Goal: Task Accomplishment & Management: Complete application form

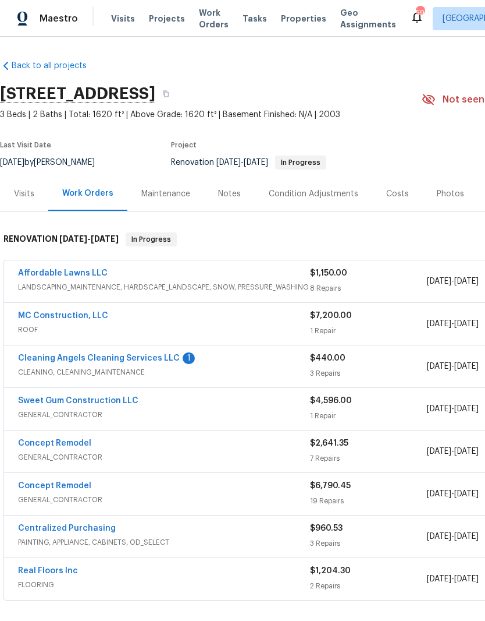
click at [28, 360] on link "Cleaning Angels Cleaning Services LLC" at bounding box center [99, 358] width 162 height 8
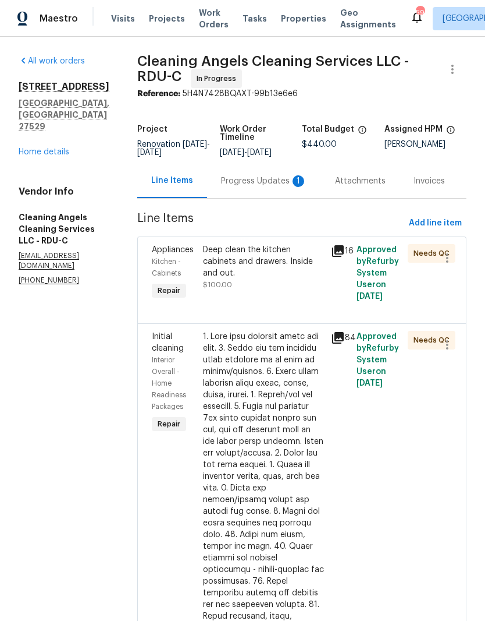
click at [277, 187] on div "Progress Updates 1" at bounding box center [264, 181] width 86 height 12
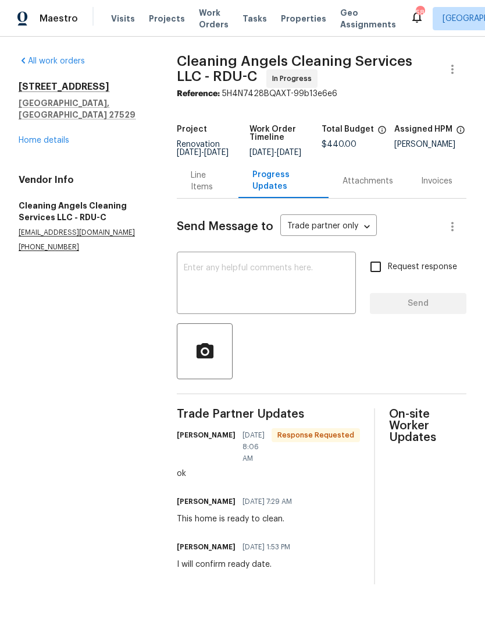
click at [31, 136] on link "Home details" at bounding box center [44, 140] width 51 height 8
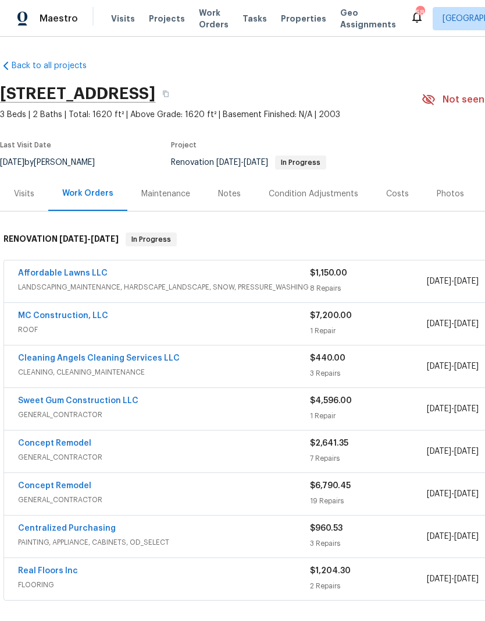
click at [26, 315] on link "MC Construction, LLC" at bounding box center [63, 315] width 90 height 8
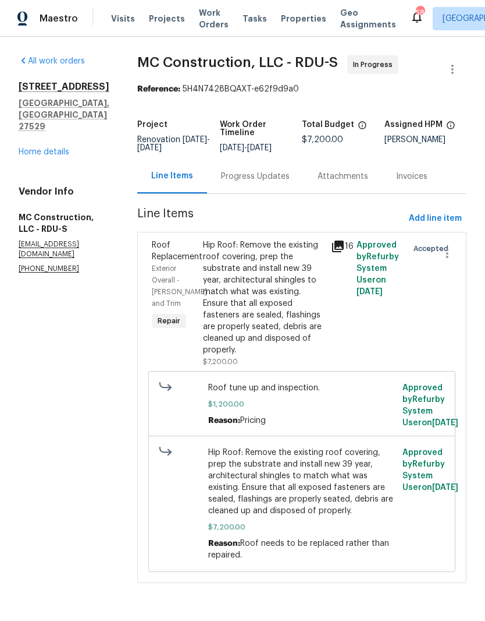
click at [263, 180] on div "Progress Updates" at bounding box center [255, 177] width 69 height 12
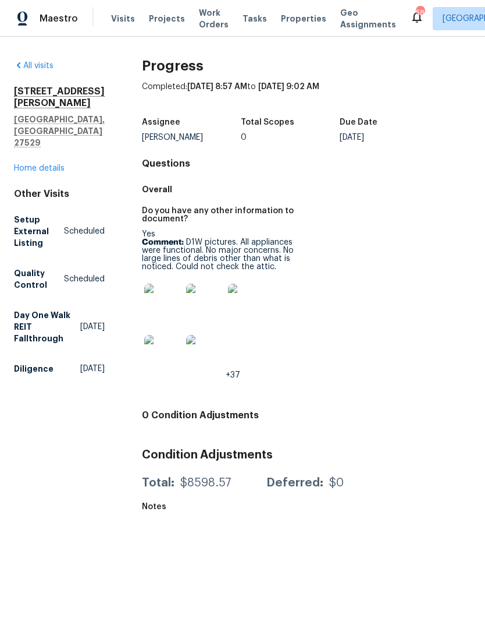
click at [228, 372] on span "+37" at bounding box center [233, 375] width 15 height 8
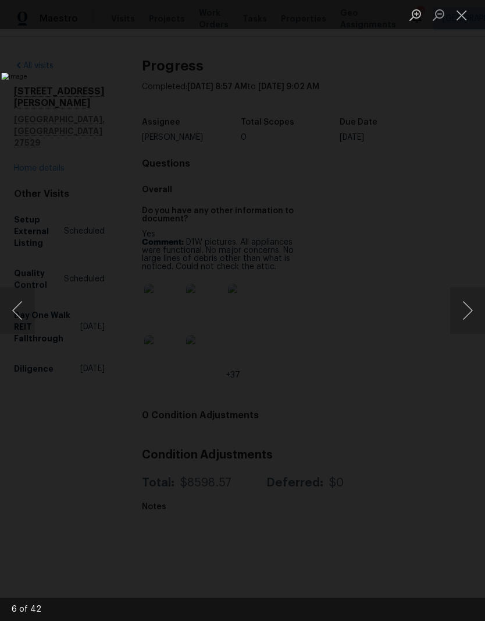
click at [14, 320] on button "Previous image" at bounding box center [17, 310] width 35 height 47
click at [464, 306] on button "Next image" at bounding box center [468, 310] width 35 height 47
click at [466, 315] on button "Next image" at bounding box center [468, 310] width 35 height 47
click at [373, 334] on img "Lightbox" at bounding box center [187, 311] width 372 height 476
click at [464, 324] on button "Next image" at bounding box center [468, 310] width 35 height 47
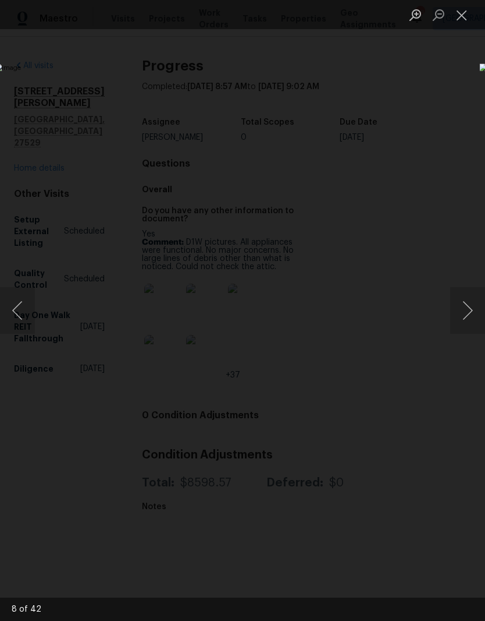
click at [471, 328] on button "Next image" at bounding box center [468, 310] width 35 height 47
click at [469, 328] on button "Next image" at bounding box center [468, 310] width 35 height 47
click at [468, 328] on button "Next image" at bounding box center [468, 310] width 35 height 47
click at [469, 332] on button "Next image" at bounding box center [468, 310] width 35 height 47
click at [468, 331] on button "Next image" at bounding box center [468, 310] width 35 height 47
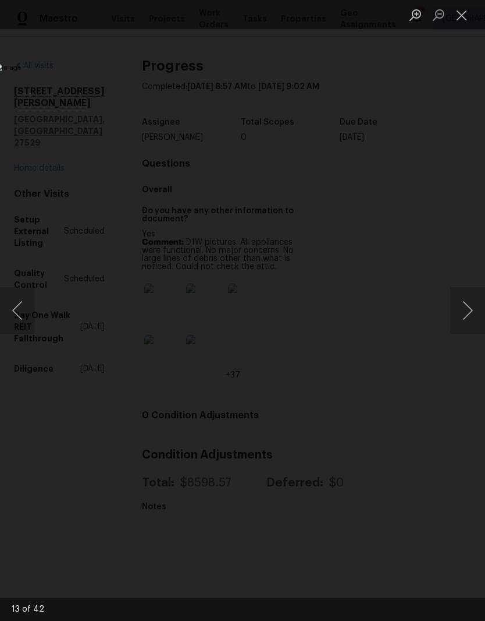
click at [381, 335] on img "Lightbox" at bounding box center [188, 309] width 386 height 493
click at [470, 328] on button "Next image" at bounding box center [468, 310] width 35 height 47
click at [466, 322] on button "Next image" at bounding box center [468, 310] width 35 height 47
click at [19, 304] on button "Previous image" at bounding box center [17, 310] width 35 height 47
click at [373, 339] on img "Lightbox" at bounding box center [187, 311] width 372 height 476
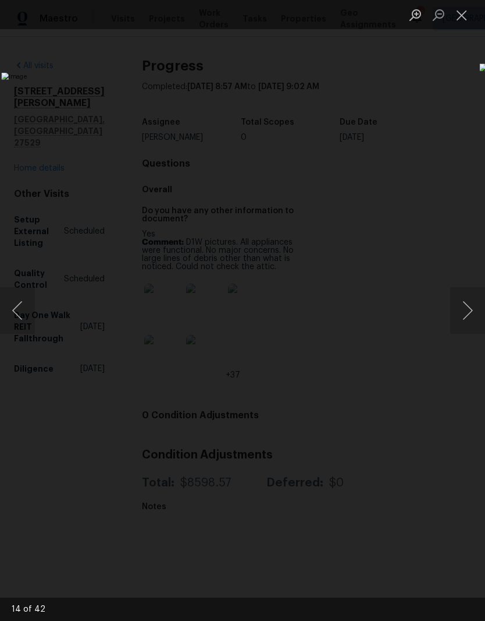
click at [471, 315] on button "Next image" at bounding box center [468, 310] width 35 height 47
click at [467, 320] on button "Next image" at bounding box center [468, 310] width 35 height 47
click at [468, 317] on button "Next image" at bounding box center [468, 310] width 35 height 47
click at [472, 326] on button "Next image" at bounding box center [468, 310] width 35 height 47
click at [467, 330] on button "Next image" at bounding box center [468, 310] width 35 height 47
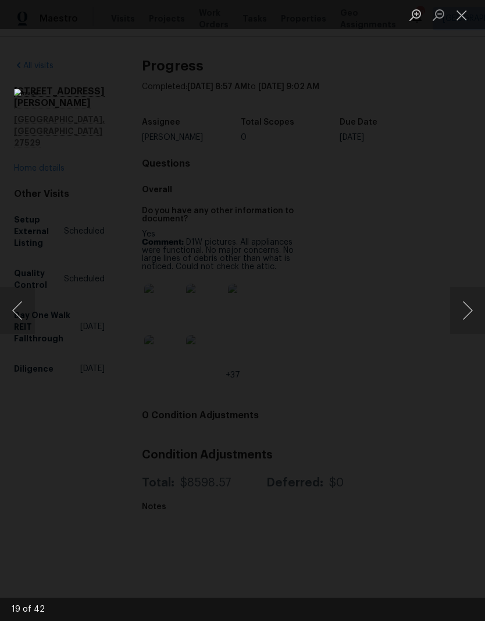
click at [465, 321] on button "Next image" at bounding box center [468, 310] width 35 height 47
click at [470, 315] on button "Next image" at bounding box center [468, 310] width 35 height 47
click at [466, 290] on button "Next image" at bounding box center [468, 310] width 35 height 47
click at [469, 311] on button "Next image" at bounding box center [468, 310] width 35 height 47
click at [471, 312] on button "Next image" at bounding box center [468, 310] width 35 height 47
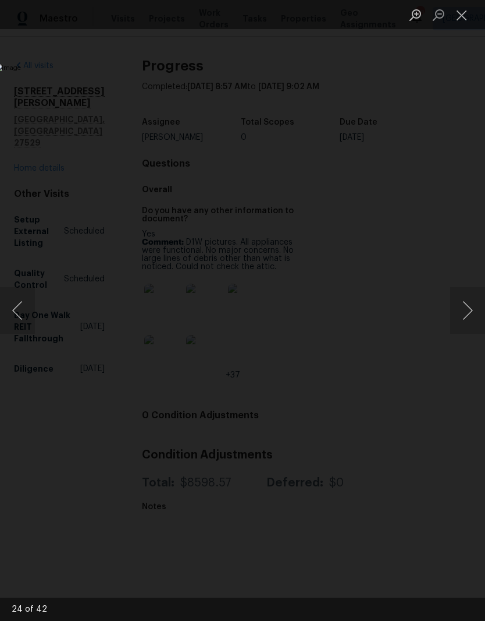
click at [470, 316] on button "Next image" at bounding box center [468, 310] width 35 height 47
click at [20, 313] on button "Previous image" at bounding box center [17, 310] width 35 height 47
click at [471, 314] on button "Next image" at bounding box center [468, 310] width 35 height 47
click at [469, 315] on button "Next image" at bounding box center [468, 310] width 35 height 47
click at [465, 318] on button "Next image" at bounding box center [468, 310] width 35 height 47
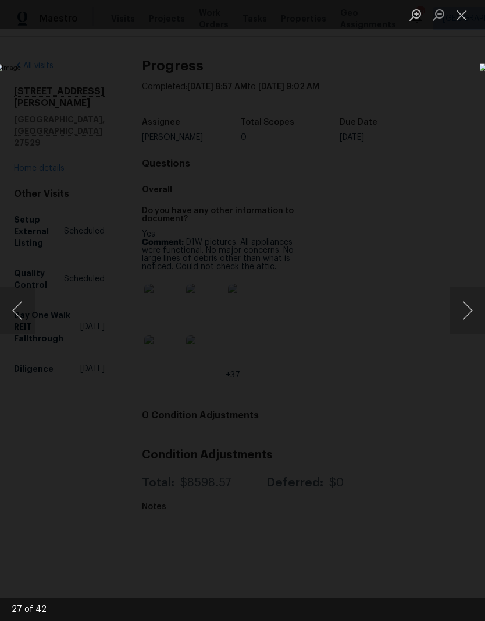
click at [470, 314] on button "Next image" at bounding box center [468, 310] width 35 height 47
click at [469, 315] on button "Next image" at bounding box center [468, 310] width 35 height 47
click at [471, 309] on button "Next image" at bounding box center [468, 310] width 35 height 47
click at [469, 317] on button "Next image" at bounding box center [468, 310] width 35 height 47
click at [470, 309] on button "Next image" at bounding box center [468, 310] width 35 height 47
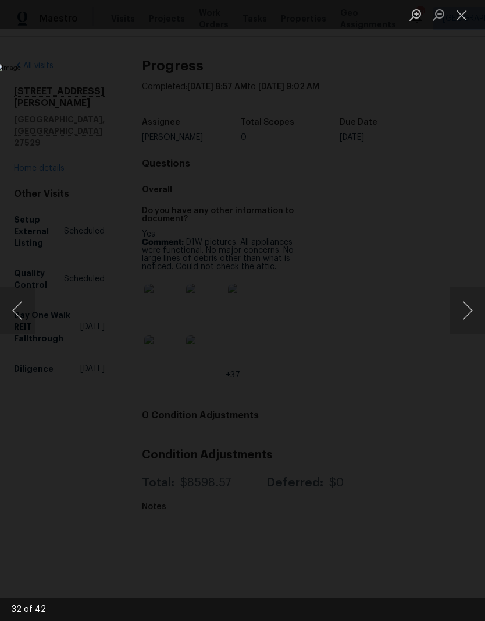
click at [473, 314] on button "Next image" at bounding box center [468, 310] width 35 height 47
click at [471, 317] on button "Next image" at bounding box center [468, 310] width 35 height 47
click at [473, 316] on button "Next image" at bounding box center [468, 310] width 35 height 47
click at [471, 319] on button "Next image" at bounding box center [468, 310] width 35 height 47
click at [29, 318] on button "Previous image" at bounding box center [17, 310] width 35 height 47
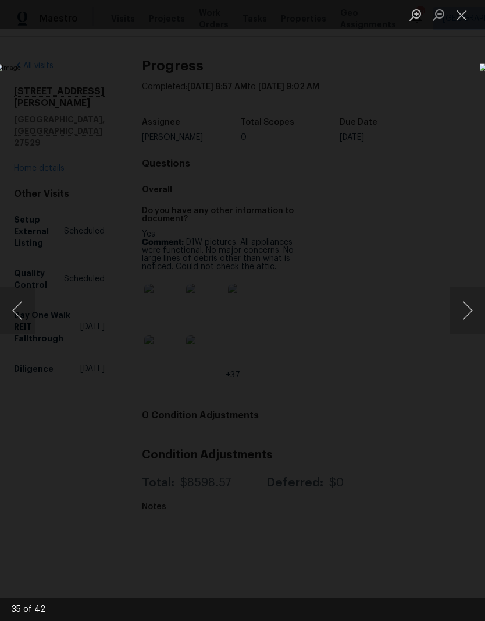
click at [470, 310] on button "Next image" at bounding box center [468, 310] width 35 height 47
click at [472, 315] on button "Next image" at bounding box center [468, 310] width 35 height 47
click at [472, 318] on button "Next image" at bounding box center [468, 310] width 35 height 47
click at [471, 320] on button "Next image" at bounding box center [468, 310] width 35 height 47
click at [471, 321] on button "Next image" at bounding box center [468, 310] width 35 height 47
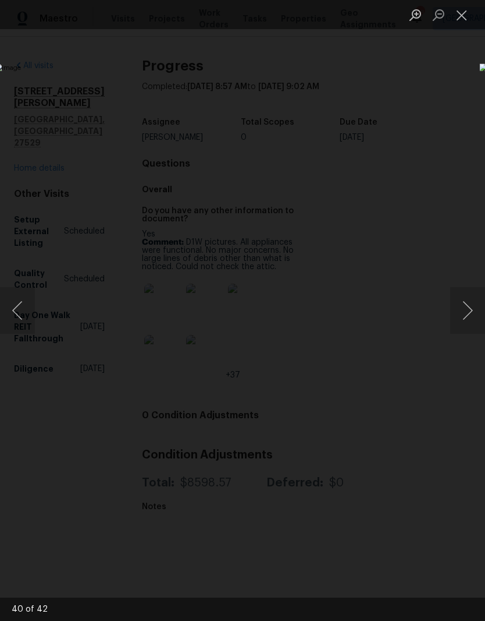
click at [471, 324] on button "Next image" at bounding box center [468, 310] width 35 height 47
click at [471, 321] on button "Next image" at bounding box center [468, 310] width 35 height 47
click at [469, 323] on button "Next image" at bounding box center [468, 310] width 35 height 47
click at [470, 325] on button "Next image" at bounding box center [468, 310] width 35 height 47
click at [465, 311] on button "Next image" at bounding box center [468, 310] width 35 height 47
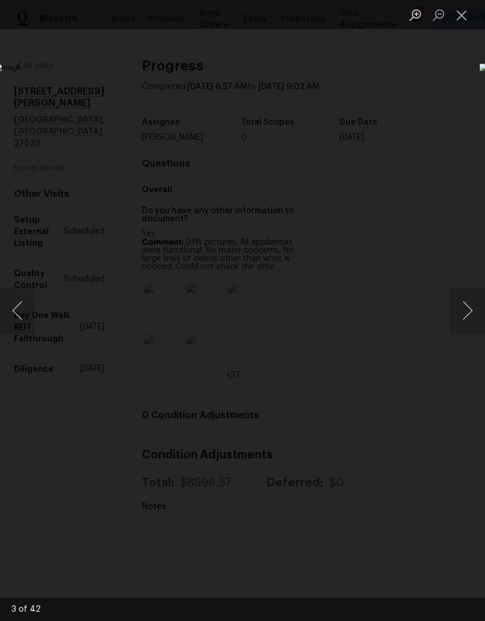
click at [470, 317] on button "Next image" at bounding box center [468, 310] width 35 height 47
click at [469, 317] on button "Next image" at bounding box center [468, 310] width 35 height 47
click at [471, 317] on button "Next image" at bounding box center [468, 310] width 35 height 47
click at [471, 318] on button "Next image" at bounding box center [468, 310] width 35 height 47
click at [469, 319] on button "Next image" at bounding box center [468, 310] width 35 height 47
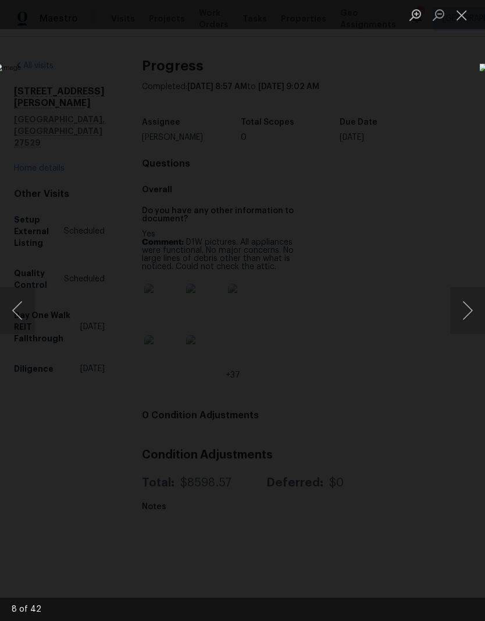
click at [470, 19] on button "Close lightbox" at bounding box center [462, 15] width 23 height 20
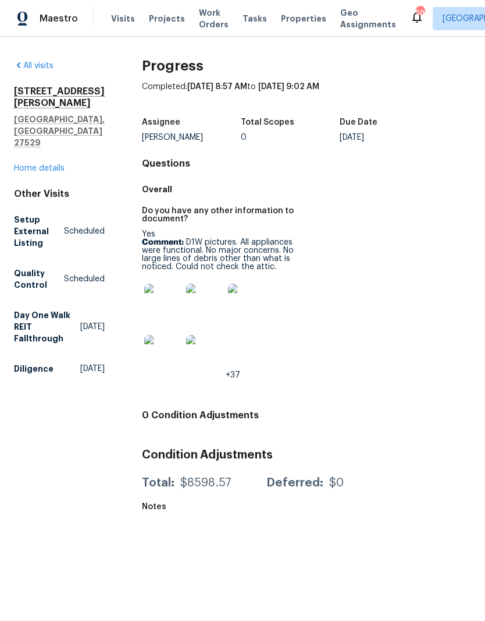
click at [45, 164] on link "Home details" at bounding box center [39, 168] width 51 height 8
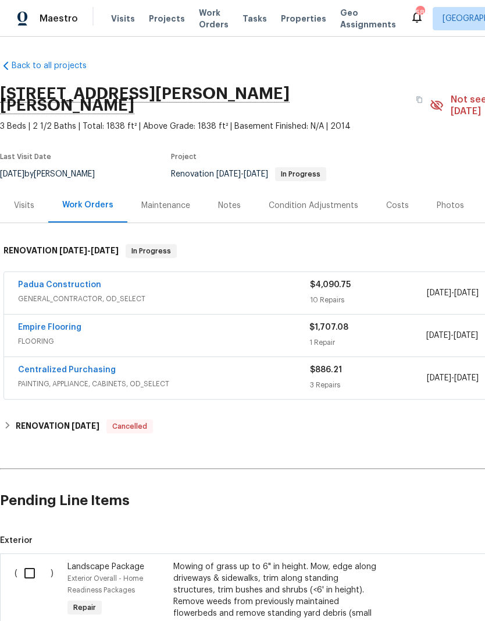
click at [30, 200] on div "Visits" at bounding box center [24, 205] width 48 height 34
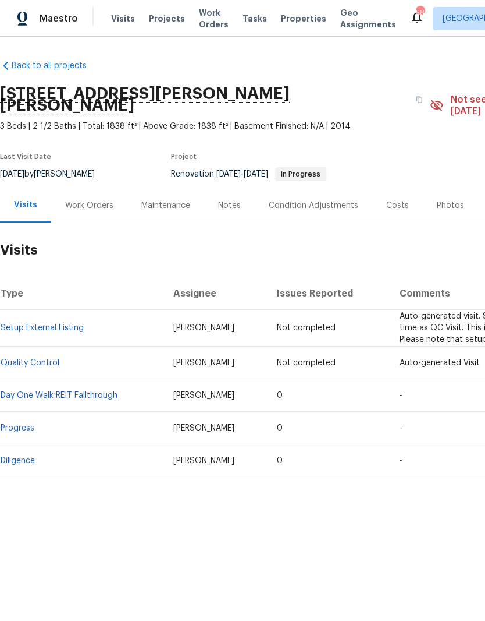
click at [92, 200] on div "Work Orders" at bounding box center [89, 206] width 48 height 12
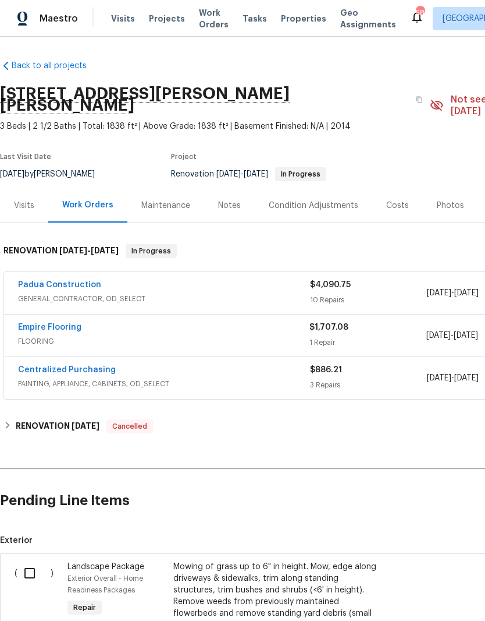
click at [30, 561] on input "checkbox" at bounding box center [33, 573] width 33 height 24
checkbox input "true"
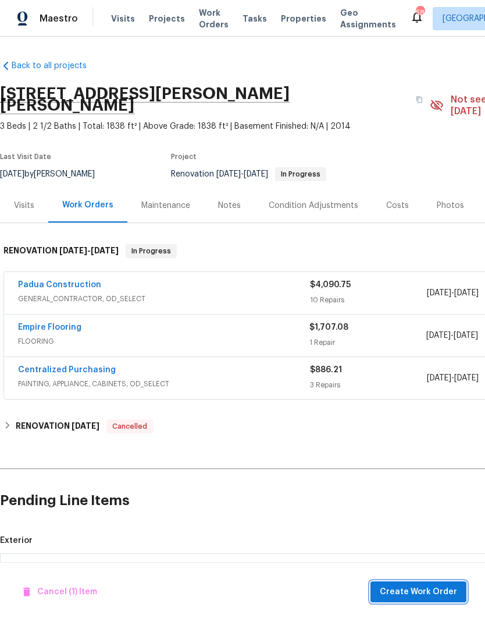
click at [414, 594] on span "Create Work Order" at bounding box center [418, 591] width 77 height 15
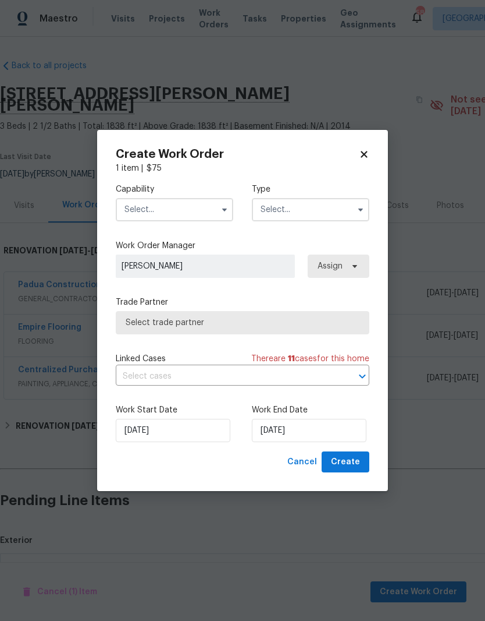
click at [165, 208] on input "text" at bounding box center [175, 209] width 118 height 23
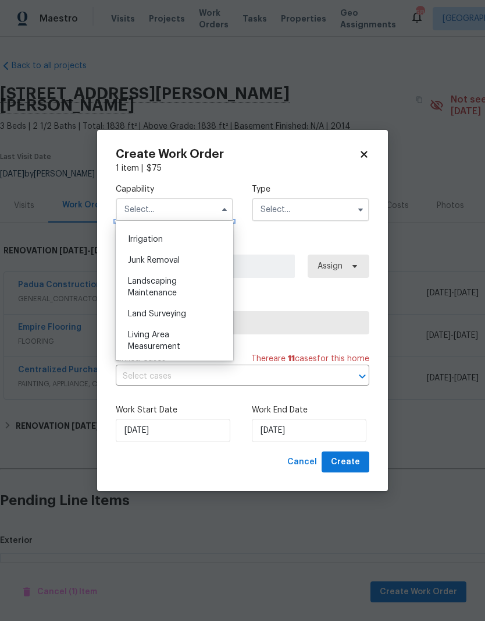
scroll to position [723, 0]
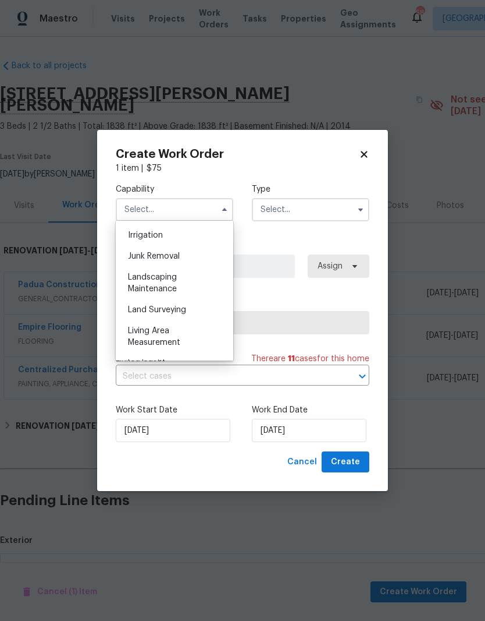
click at [206, 282] on div "Landscaping Maintenance" at bounding box center [175, 283] width 112 height 33
type input "Landscaping Maintenance"
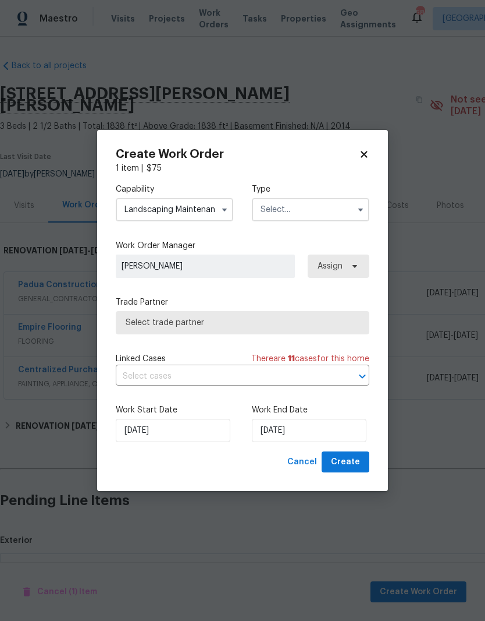
click at [341, 328] on span "Select trade partner" at bounding box center [243, 322] width 254 height 23
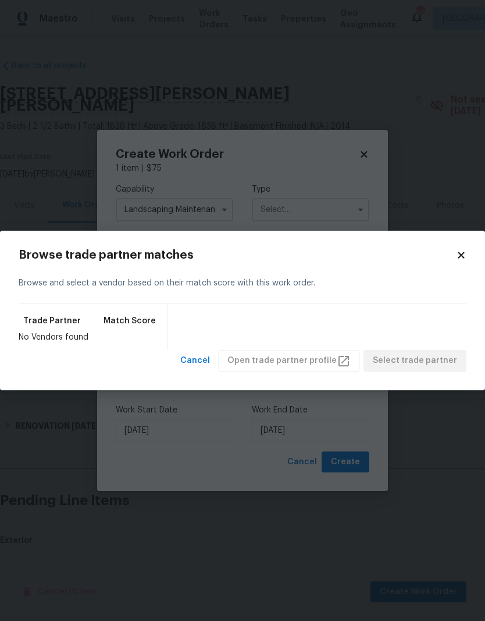
click at [457, 258] on icon at bounding box center [461, 255] width 10 height 10
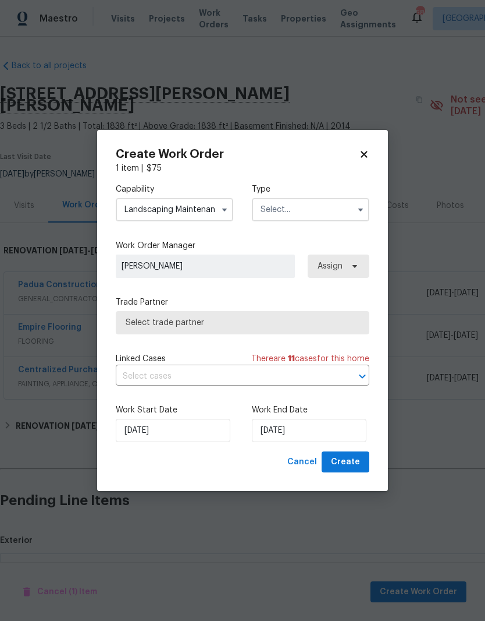
click at [329, 215] on input "text" at bounding box center [311, 209] width 118 height 23
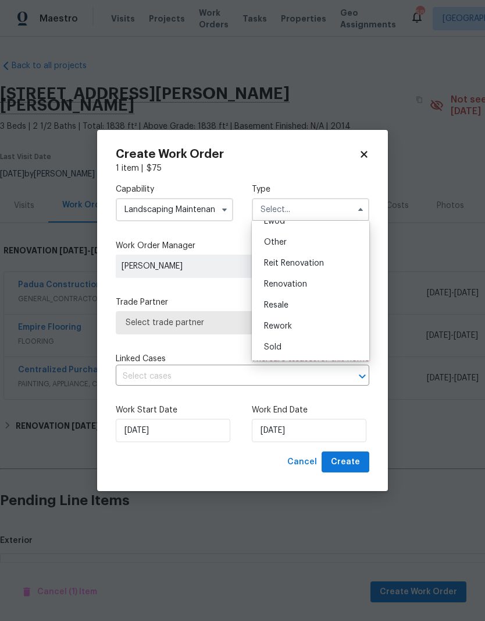
scroll to position [139, 0]
click at [331, 311] on div "Resale" at bounding box center [311, 305] width 112 height 21
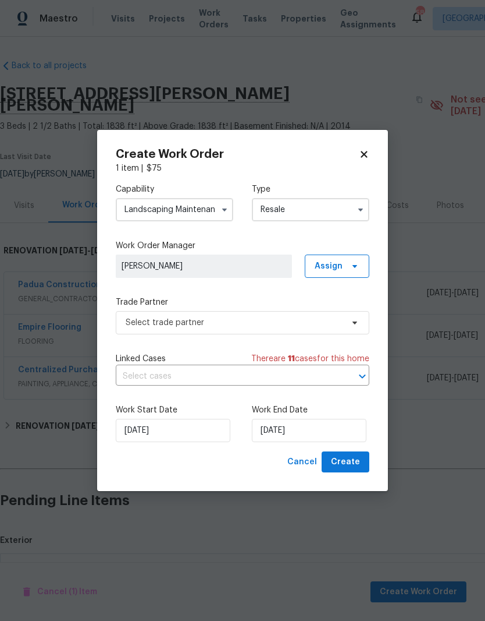
click at [335, 216] on input "Resale" at bounding box center [311, 209] width 118 height 23
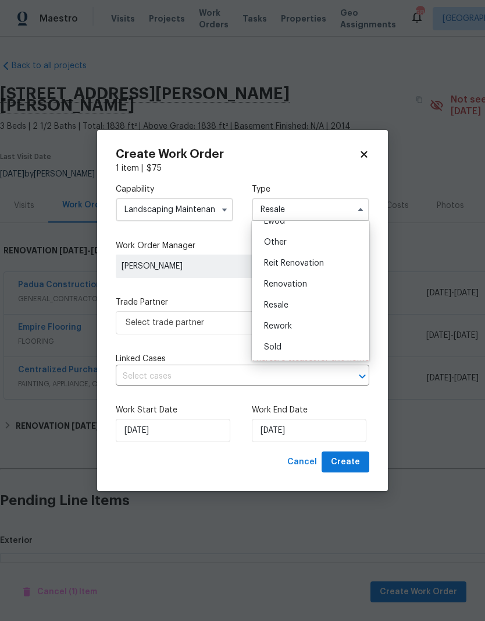
scroll to position [139, 0]
click at [345, 284] on div "Renovation" at bounding box center [311, 284] width 112 height 21
type input "Renovation"
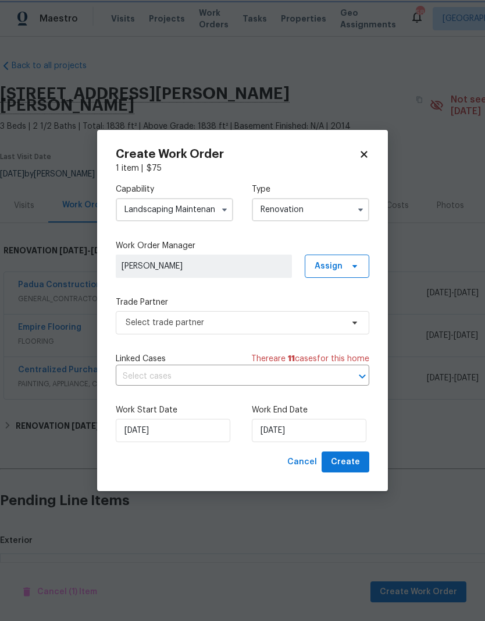
scroll to position [0, 0]
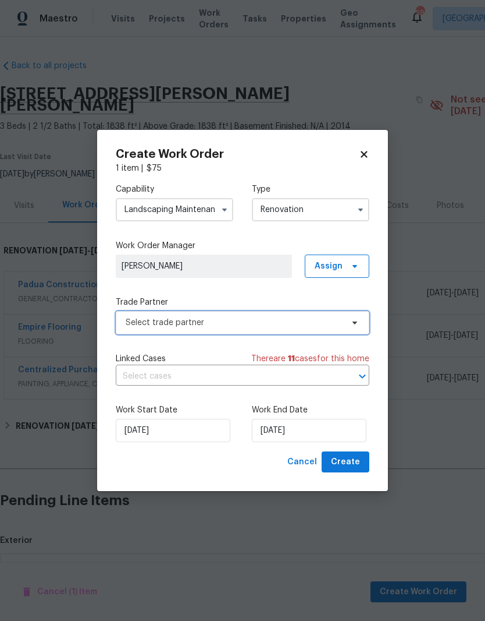
click at [262, 325] on span "Select trade partner" at bounding box center [234, 323] width 217 height 12
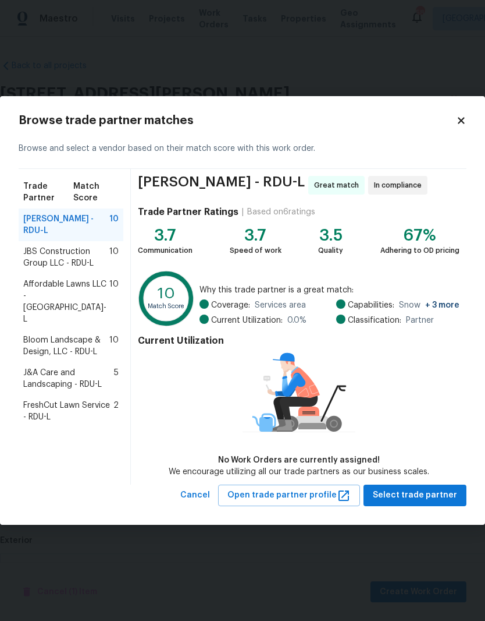
click at [76, 230] on span "Cameron Sweeney - RDU-L" at bounding box center [66, 224] width 86 height 23
click at [458, 499] on button "Select trade partner" at bounding box center [415, 495] width 103 height 22
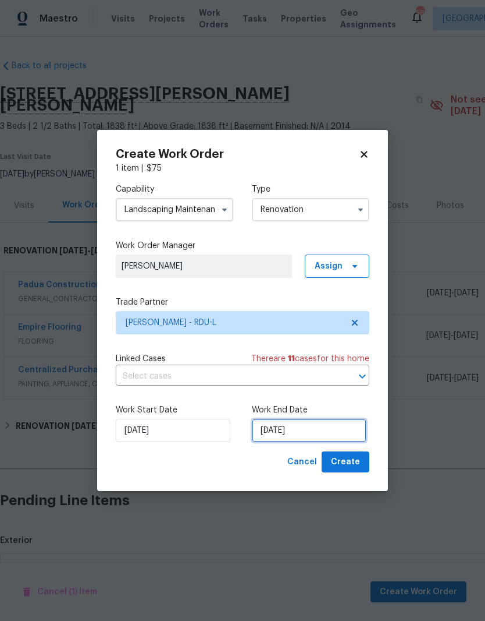
click at [331, 432] on input "[DATE]" at bounding box center [309, 430] width 115 height 23
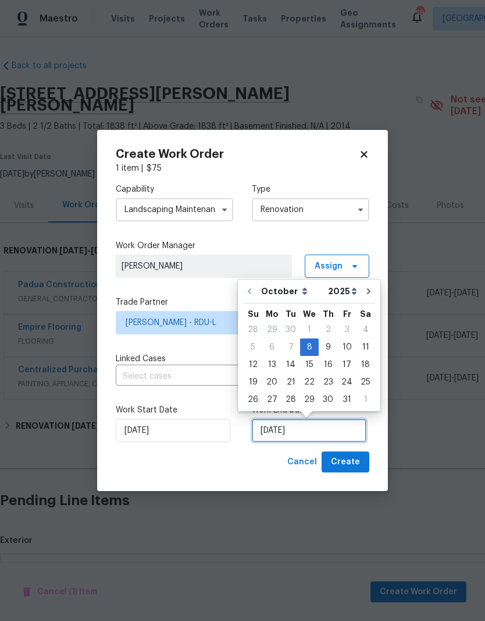
scroll to position [9, 0]
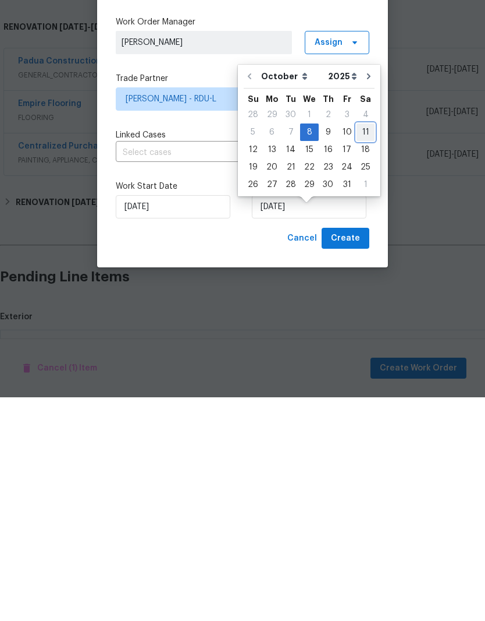
click at [365, 348] on div "11" at bounding box center [366, 356] width 18 height 16
type input "10/11/2025"
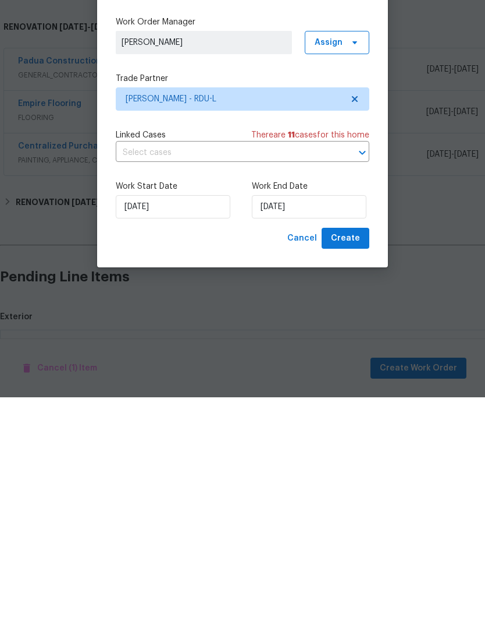
scroll to position [48, 0]
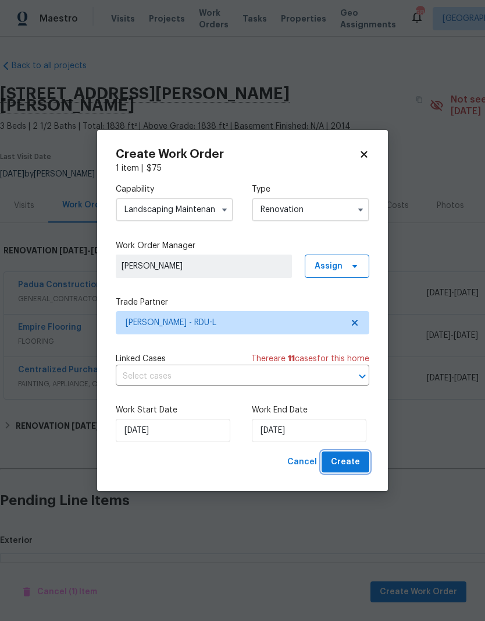
click at [367, 463] on button "Create" at bounding box center [346, 462] width 48 height 22
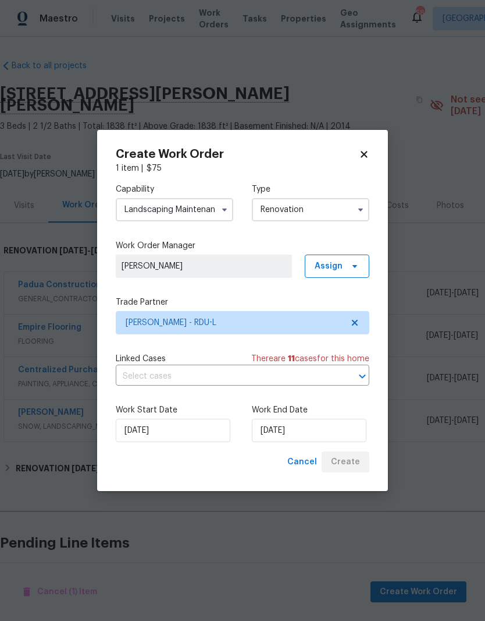
scroll to position [28, 0]
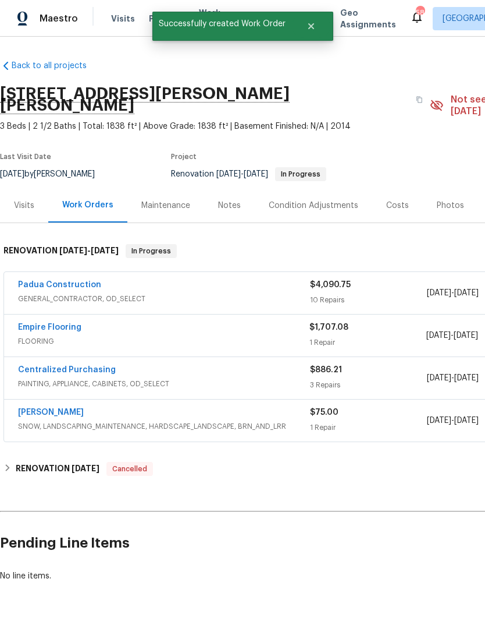
click at [37, 408] on link "Cameron Sweeney" at bounding box center [51, 412] width 66 height 8
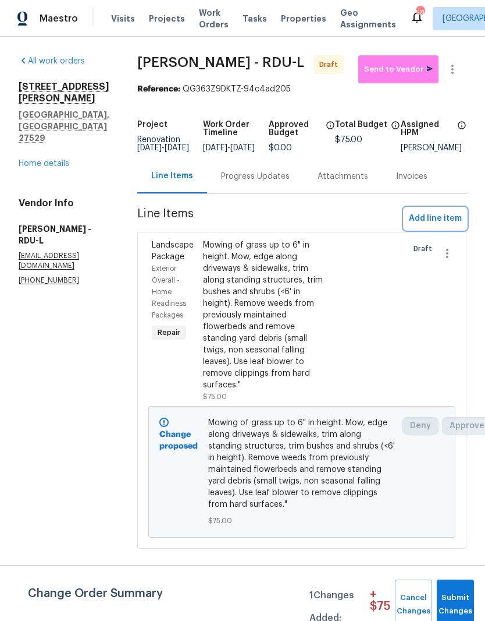
click at [444, 226] on span "Add line item" at bounding box center [435, 218] width 53 height 15
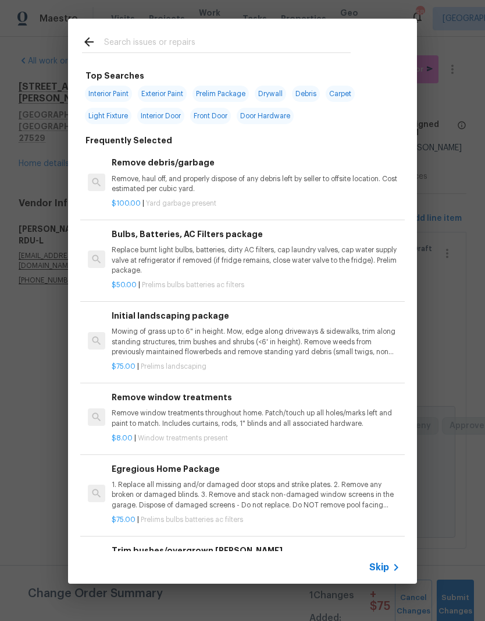
click at [267, 46] on input "text" at bounding box center [227, 43] width 247 height 17
type input "Bush"
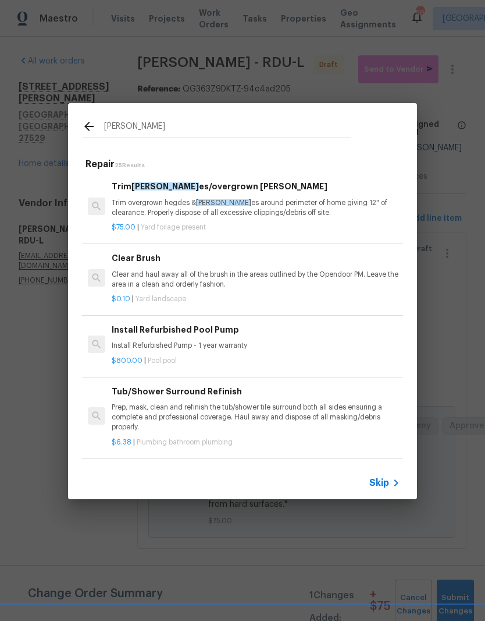
click at [295, 206] on p "Trim overgrown hegdes & bush es around perimeter of home giving 12" of clearanc…" at bounding box center [256, 208] width 289 height 20
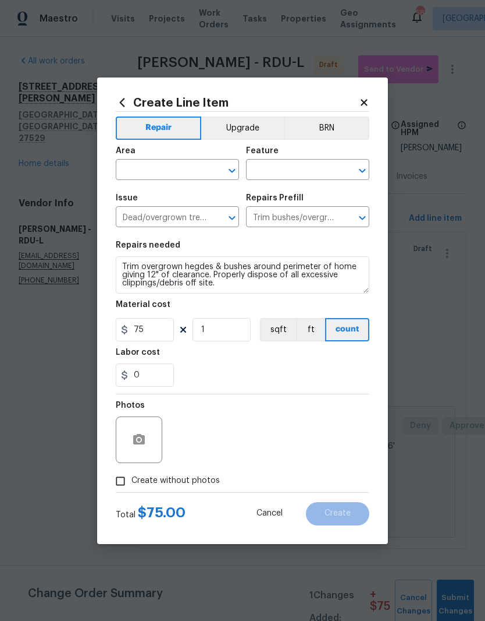
click at [295, 206] on div "Repairs Prefill" at bounding box center [307, 201] width 123 height 15
click at [176, 173] on input "text" at bounding box center [161, 171] width 91 height 18
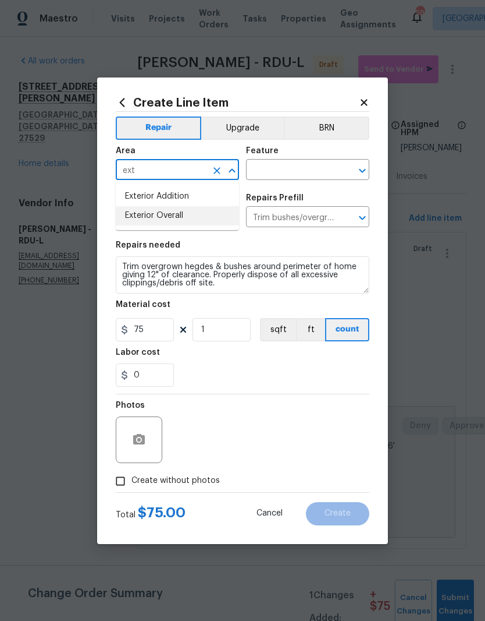
click at [201, 219] on li "Exterior Overall" at bounding box center [177, 215] width 123 height 19
type input "Exterior Overall"
click at [310, 173] on input "text" at bounding box center [291, 171] width 91 height 18
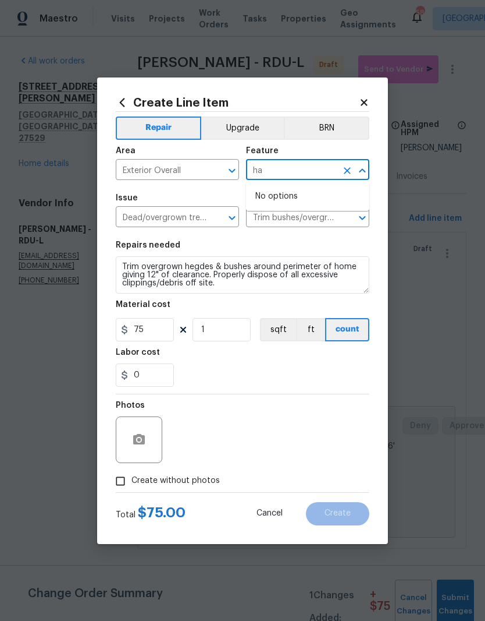
type input "h"
click at [345, 247] on li "Landscaping Packages" at bounding box center [307, 243] width 123 height 19
type input "Landscaping Packages"
click at [271, 370] on div "0" at bounding box center [243, 374] width 254 height 23
click at [130, 449] on button "button" at bounding box center [139, 440] width 28 height 28
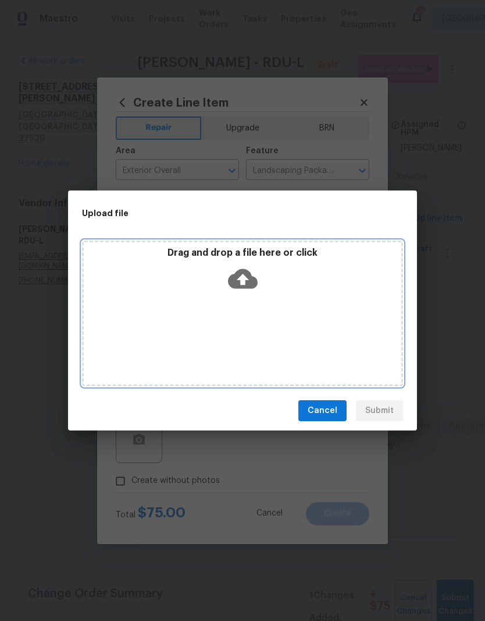
click at [203, 288] on div "Drag and drop a file here or click" at bounding box center [243, 272] width 318 height 50
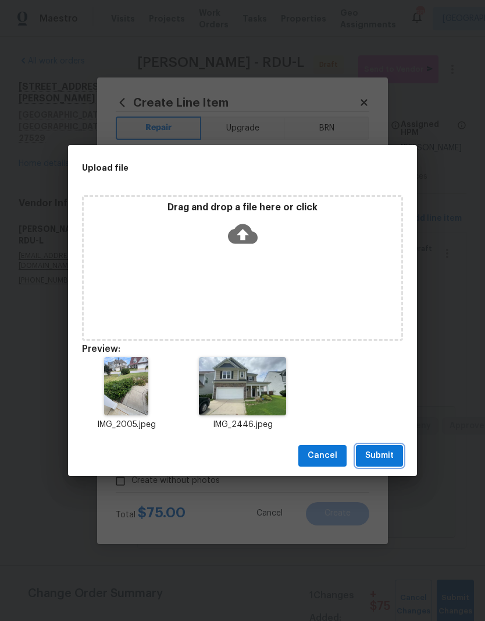
click at [398, 465] on button "Submit" at bounding box center [379, 456] width 47 height 22
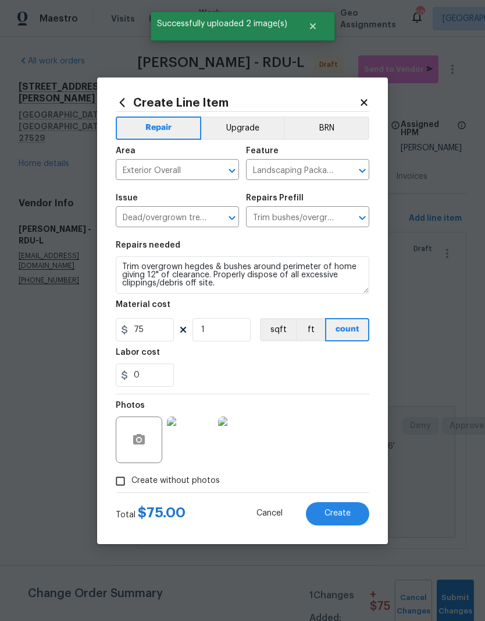
click at [346, 516] on span "Create" at bounding box center [338, 513] width 26 height 9
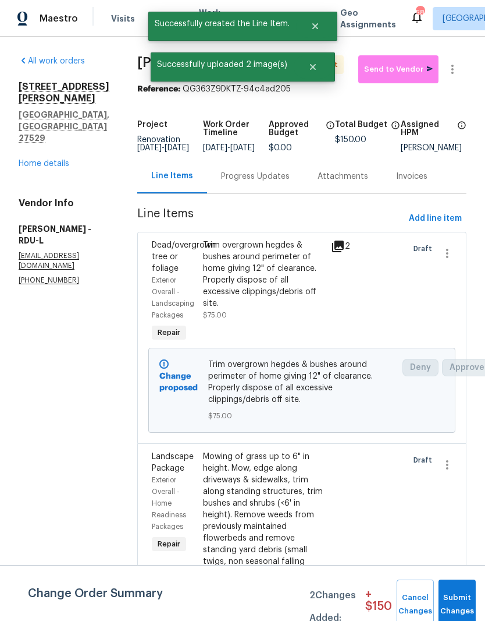
click at [324, 517] on div "Mowing of grass up to 6" in height. Mow, edge along driveways & sidewalks, trim…" at bounding box center [264, 532] width 128 height 170
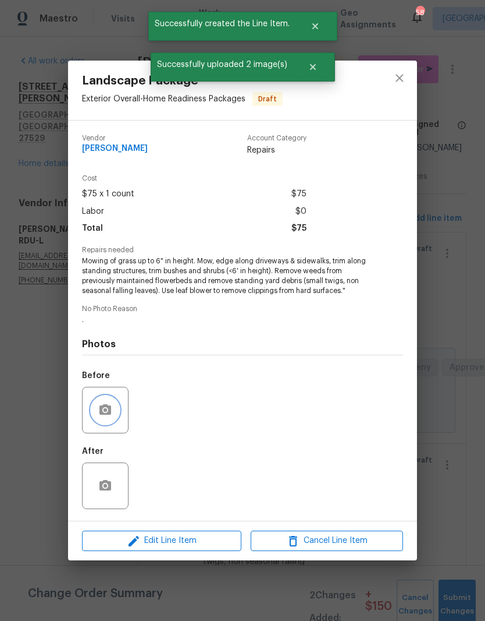
click at [118, 415] on button "button" at bounding box center [105, 410] width 28 height 28
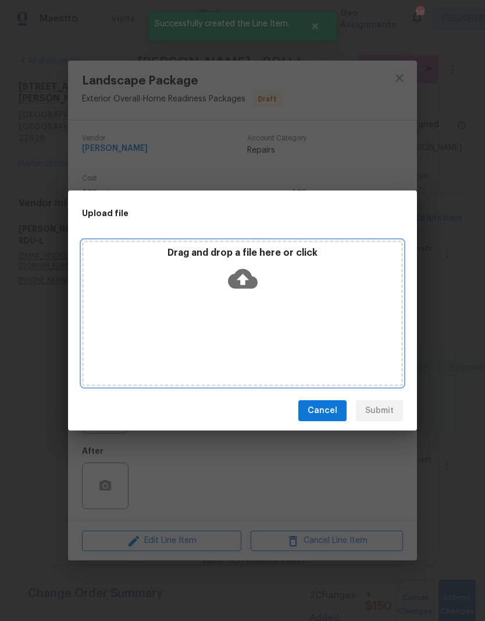
click at [295, 307] on div "Drag and drop a file here or click" at bounding box center [242, 313] width 321 height 146
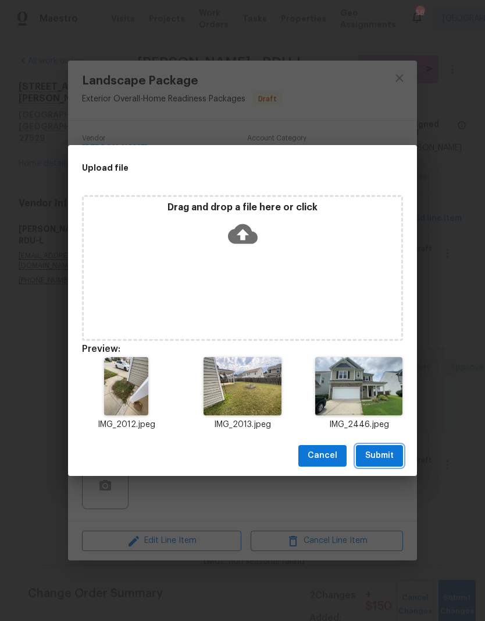
click at [395, 453] on button "Submit" at bounding box center [379, 456] width 47 height 22
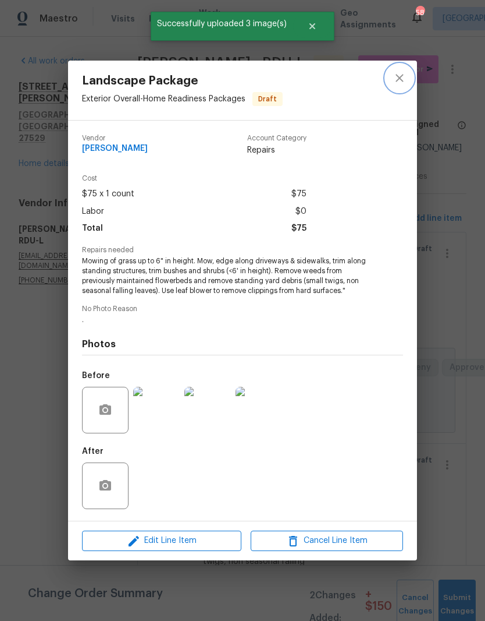
click at [399, 77] on icon "close" at bounding box center [400, 78] width 14 height 14
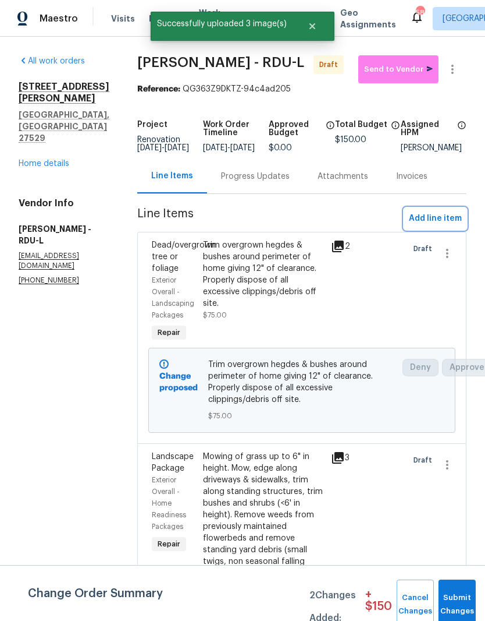
click at [452, 226] on span "Add line item" at bounding box center [435, 218] width 53 height 15
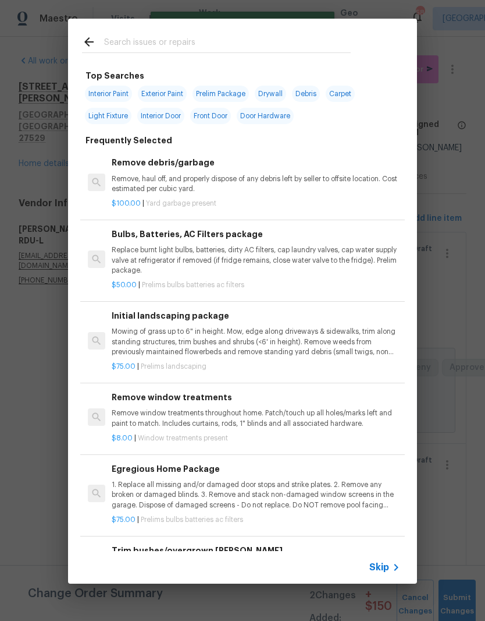
click at [109, 41] on input "text" at bounding box center [227, 43] width 247 height 17
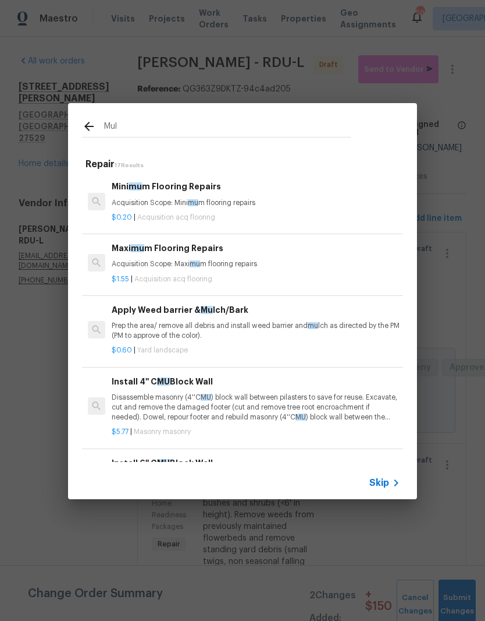
type input "Mulc"
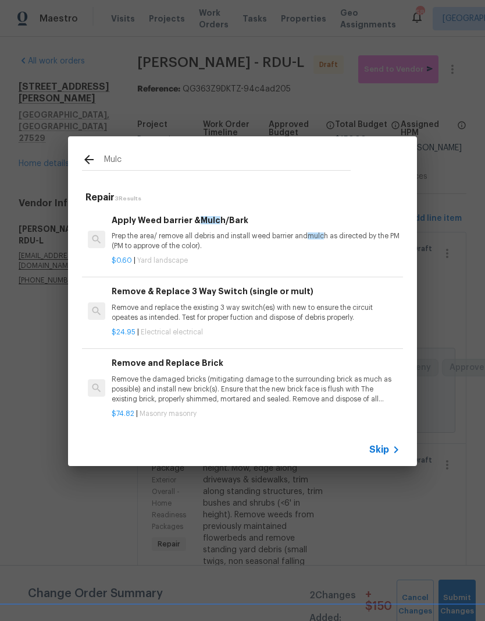
click at [157, 244] on p "Prep the area/ remove all debris and install weed barrier and mulc h as directe…" at bounding box center [256, 241] width 289 height 20
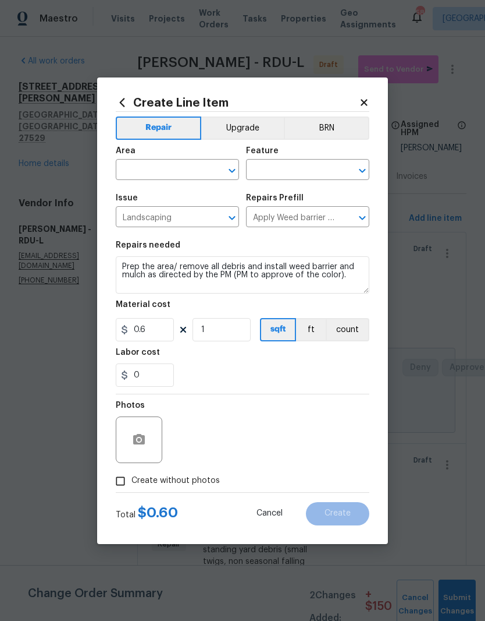
click at [136, 172] on input "text" at bounding box center [161, 171] width 91 height 18
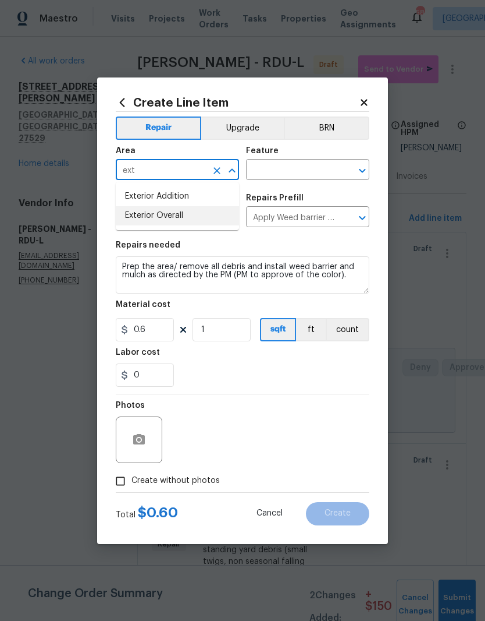
click at [151, 215] on li "Exterior Overall" at bounding box center [177, 215] width 123 height 19
type input "Exterior Overall"
click at [304, 175] on input "text" at bounding box center [291, 171] width 91 height 18
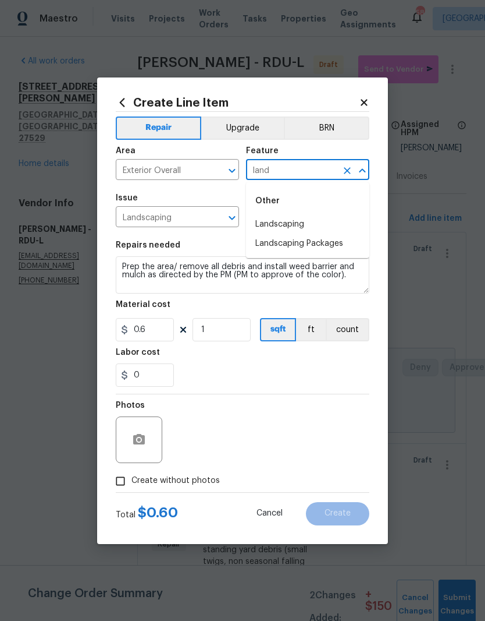
click at [301, 249] on li "Landscaping Packages" at bounding box center [307, 243] width 123 height 19
type input "Landscaping Packages"
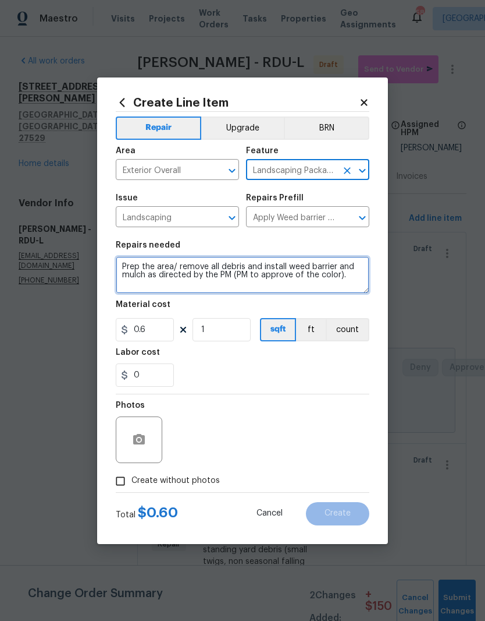
click at [159, 293] on textarea "Prep the area/ remove all debris and install weed barrier and mulch as directed…" at bounding box center [243, 274] width 254 height 37
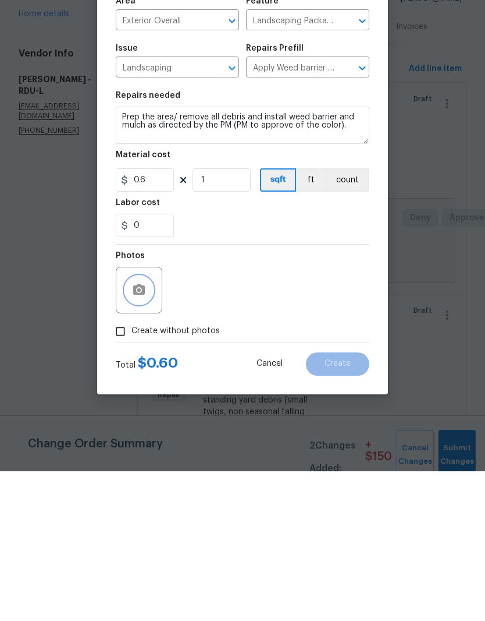
click at [127, 426] on button "button" at bounding box center [139, 440] width 28 height 28
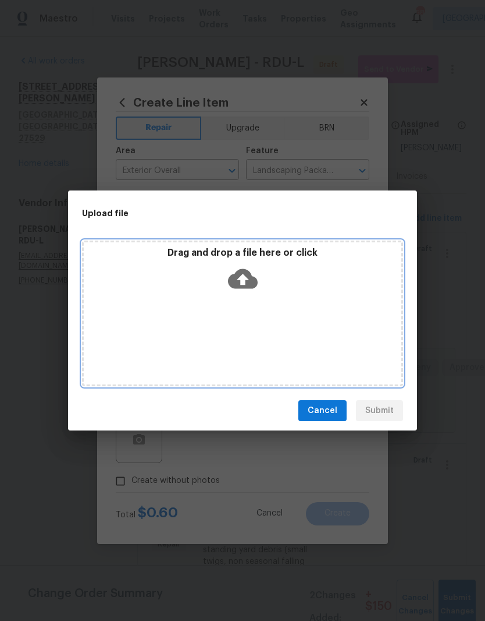
click at [244, 279] on icon at bounding box center [243, 279] width 30 height 30
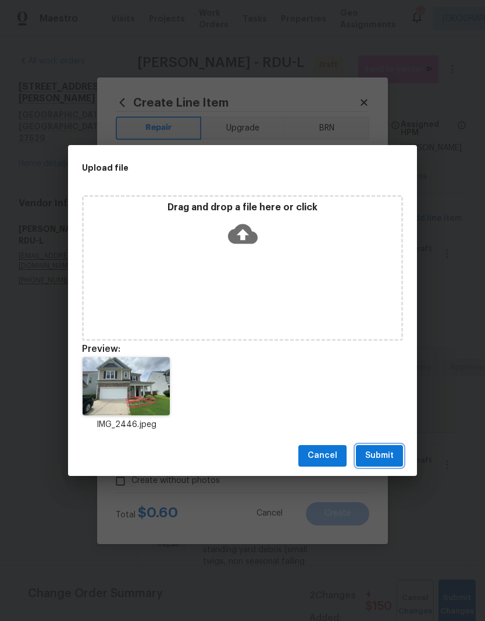
click at [399, 465] on button "Submit" at bounding box center [379, 456] width 47 height 22
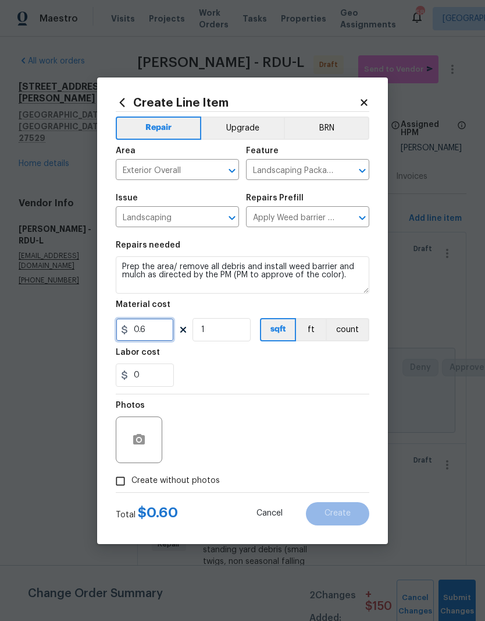
click at [146, 339] on input "0.6" at bounding box center [145, 329] width 58 height 23
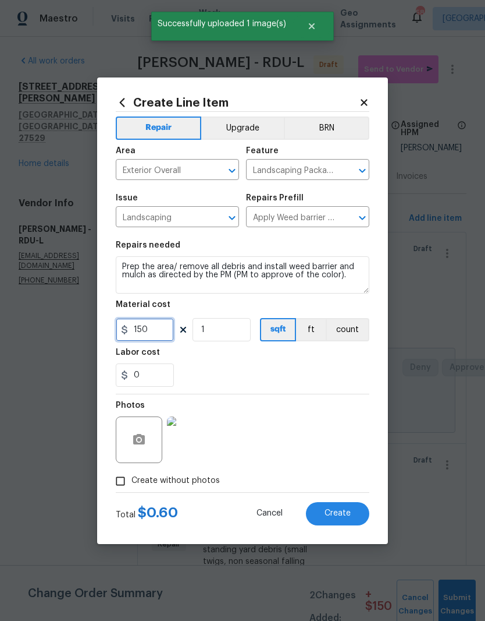
type input "150"
click at [262, 361] on div "Labor cost" at bounding box center [243, 355] width 254 height 15
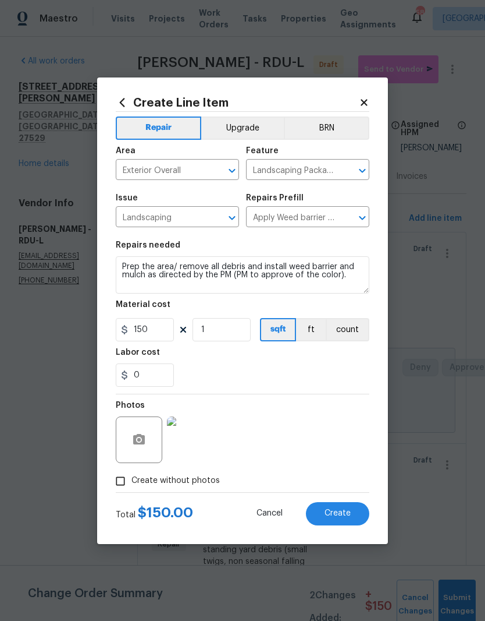
click at [351, 517] on button "Create" at bounding box center [337, 513] width 63 height 23
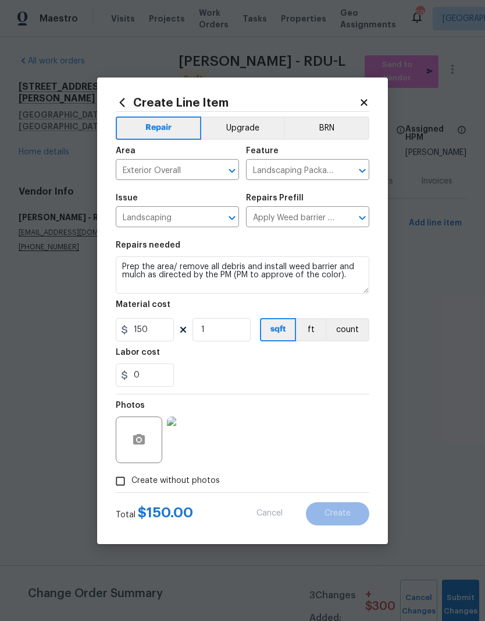
scroll to position [0, 0]
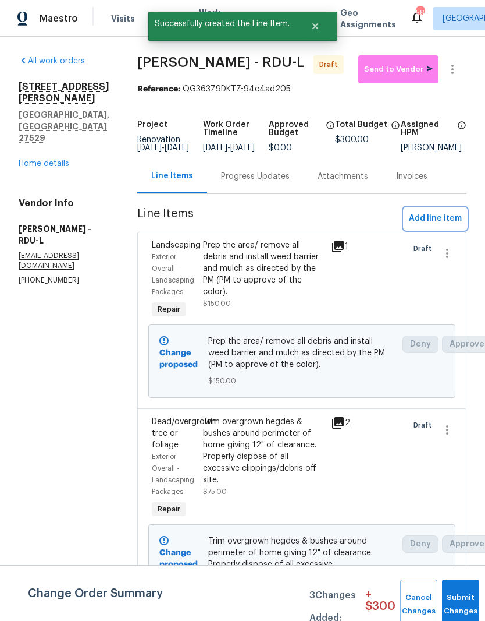
click at [449, 226] on span "Add line item" at bounding box center [435, 218] width 53 height 15
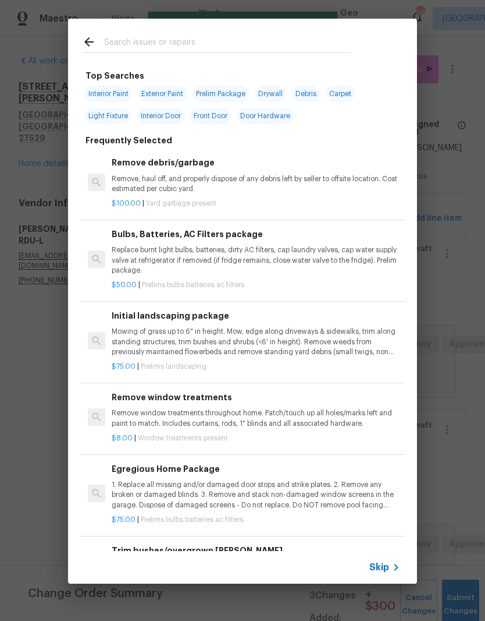
click at [263, 38] on input "text" at bounding box center [227, 43] width 247 height 17
type input "Press"
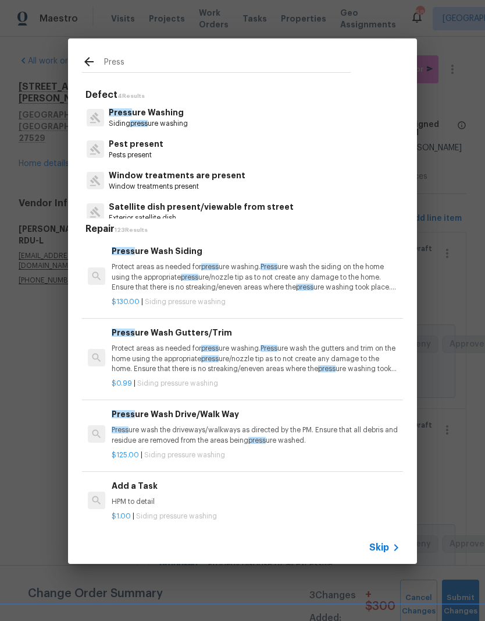
click at [136, 110] on p "Press ure Washing" at bounding box center [148, 113] width 79 height 12
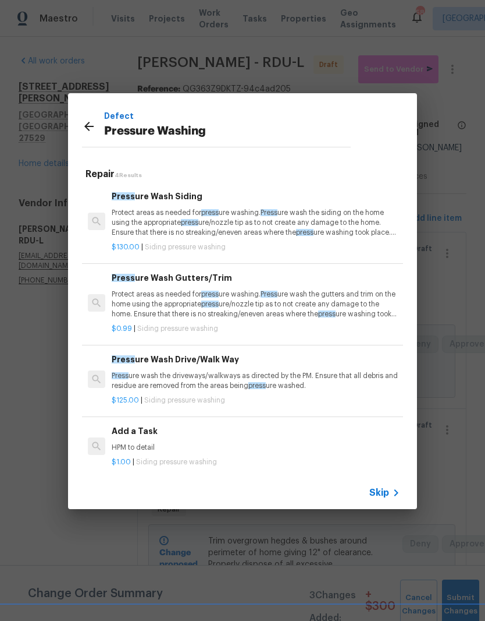
click at [151, 219] on p "Protect areas as needed for press ure washing. Press ure wash the siding on the…" at bounding box center [256, 223] width 289 height 30
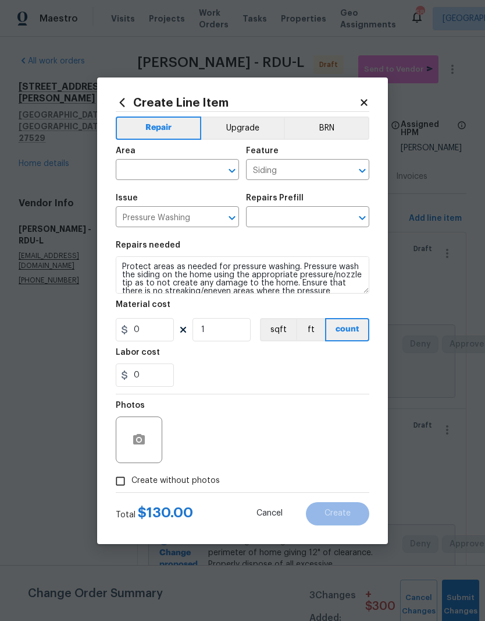
type input "Pressure Wash Siding $130.00"
type input "130"
click at [136, 173] on input "text" at bounding box center [161, 171] width 91 height 18
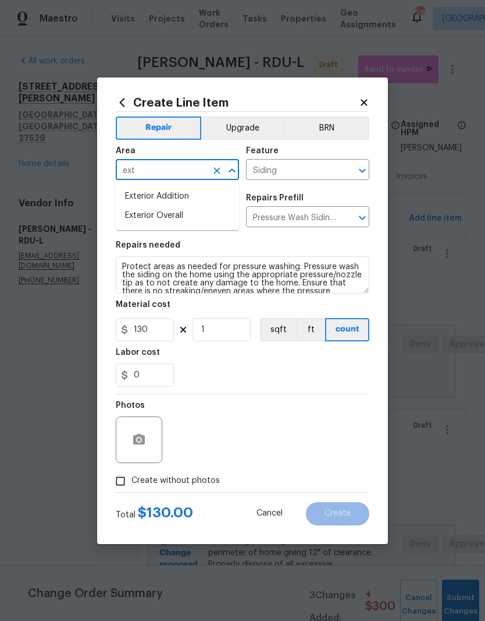
click at [146, 218] on li "Exterior Overall" at bounding box center [177, 215] width 123 height 19
type input "Exterior Overall"
click at [285, 380] on div "0" at bounding box center [243, 374] width 254 height 23
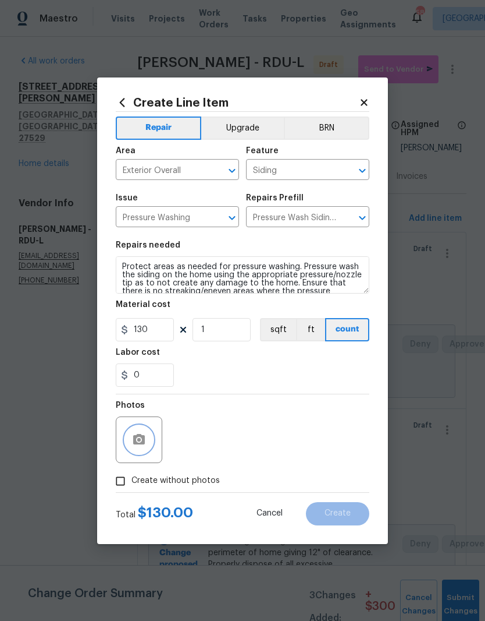
click at [137, 444] on icon "button" at bounding box center [139, 439] width 12 height 10
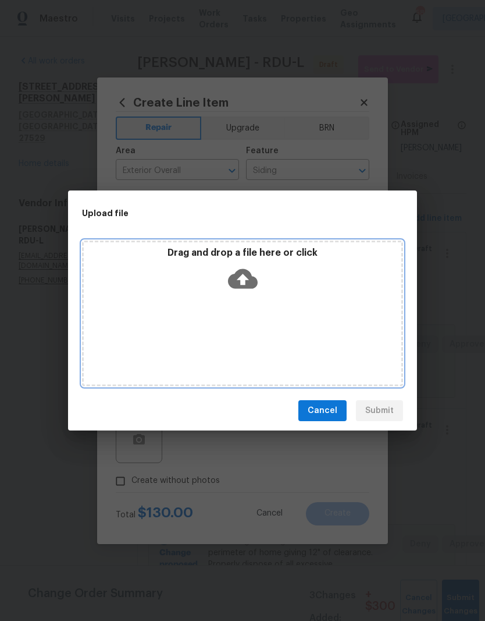
click at [346, 334] on div "Drag and drop a file here or click" at bounding box center [242, 313] width 321 height 146
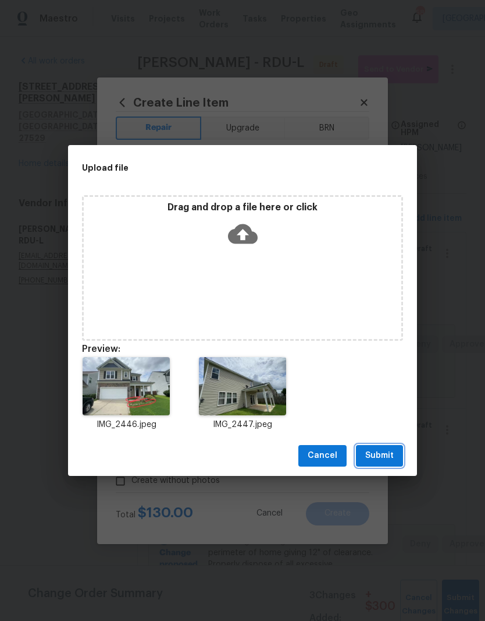
click at [400, 457] on button "Submit" at bounding box center [379, 456] width 47 height 22
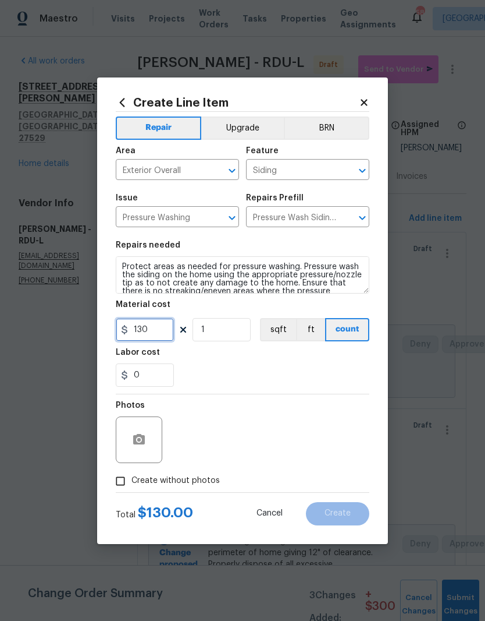
click at [160, 332] on input "130" at bounding box center [145, 329] width 58 height 23
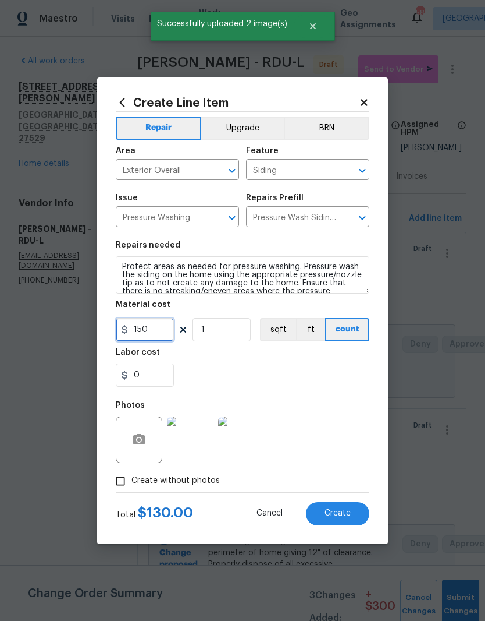
type input "150"
click at [265, 375] on div "0" at bounding box center [243, 374] width 254 height 23
click at [358, 518] on button "Create" at bounding box center [337, 513] width 63 height 23
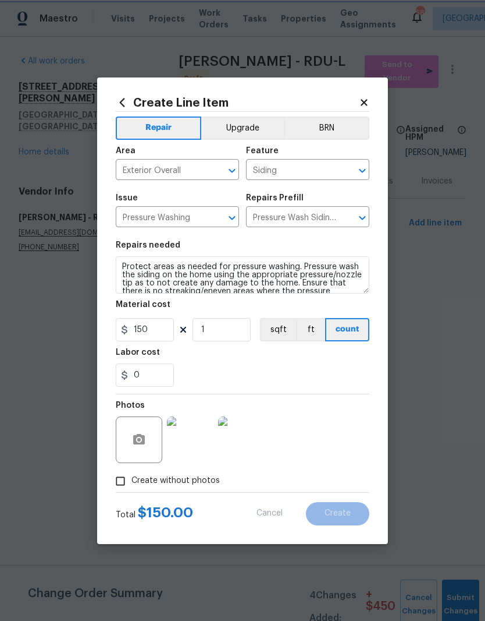
type input "0"
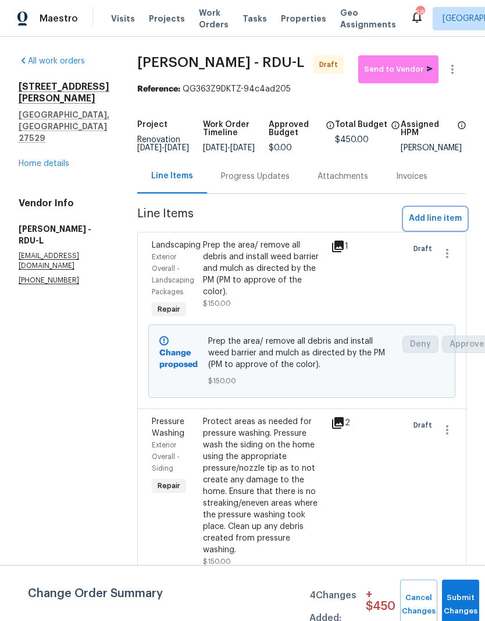
click at [449, 229] on button "Add line item" at bounding box center [436, 219] width 62 height 22
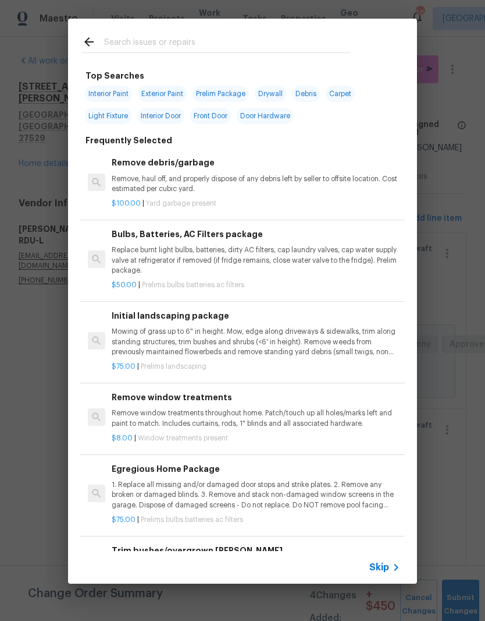
click at [132, 190] on p "Remove, haul off, and properly dispose of any debris left by seller to offsite …" at bounding box center [256, 184] width 289 height 20
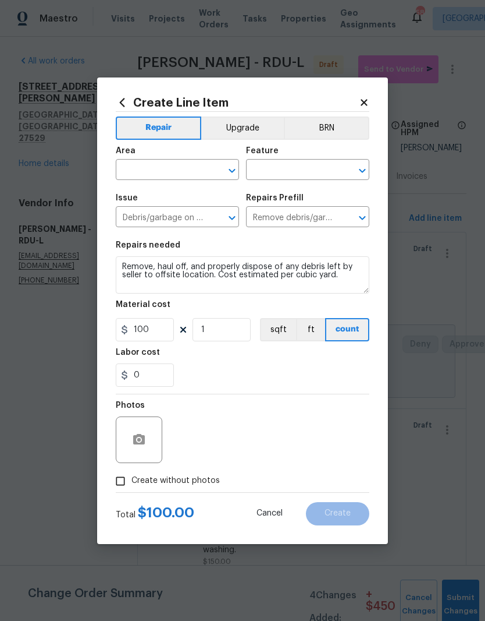
click at [174, 175] on input "text" at bounding box center [161, 171] width 91 height 18
click at [149, 220] on li "Exterior Overall" at bounding box center [177, 215] width 123 height 19
type input "Exterior Overall"
click at [311, 170] on input "text" at bounding box center [291, 171] width 91 height 18
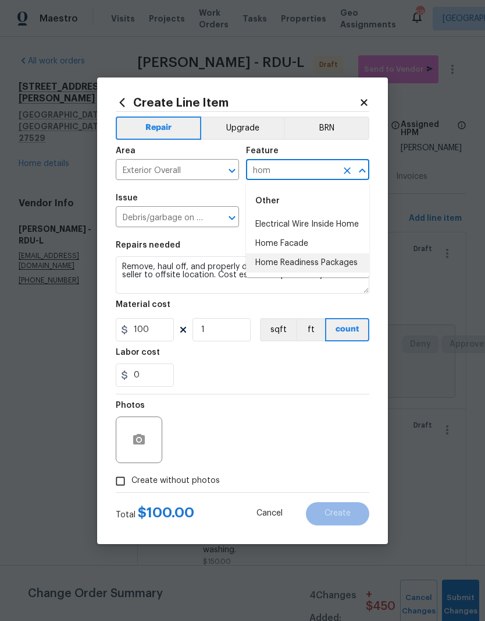
click at [354, 268] on li "Home Readiness Packages" at bounding box center [307, 262] width 123 height 19
type input "Home Readiness Packages"
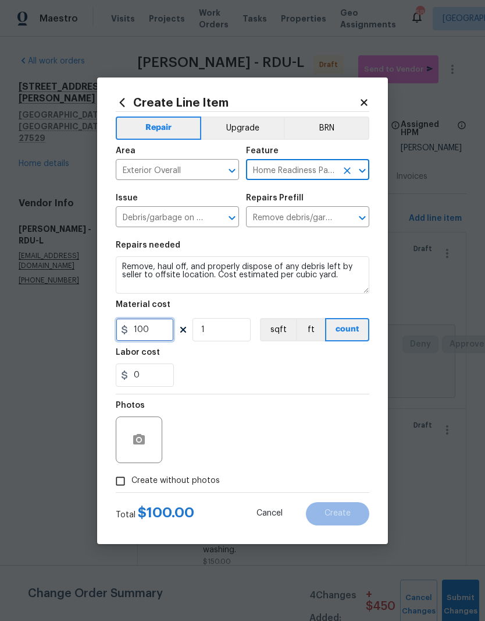
click at [160, 329] on input "100" at bounding box center [145, 329] width 58 height 23
type input "50"
click at [191, 367] on div "0" at bounding box center [243, 374] width 254 height 23
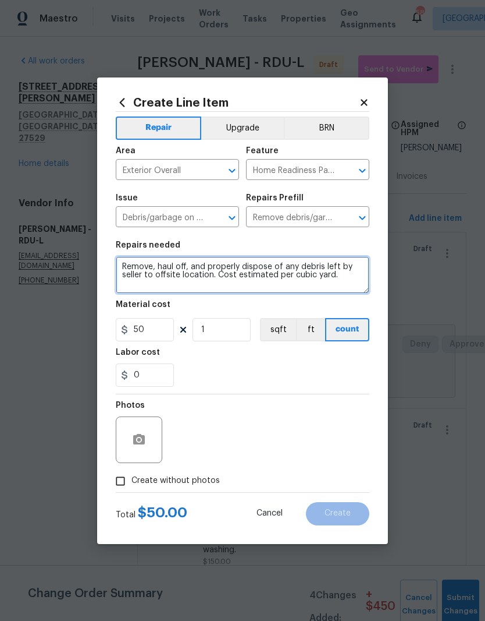
click at [142, 288] on textarea "Remove, haul off, and properly dispose of any debris left by seller to offsite …" at bounding box center [243, 274] width 254 height 37
type textarea "Remove, haul off, and properly dispose of any debris left by seller to offsite …"
click at [364, 103] on icon at bounding box center [364, 102] width 10 height 10
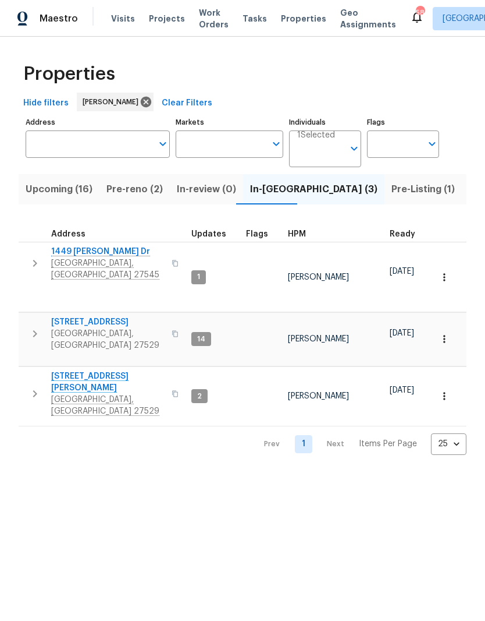
click at [452, 383] on button "button" at bounding box center [445, 396] width 26 height 26
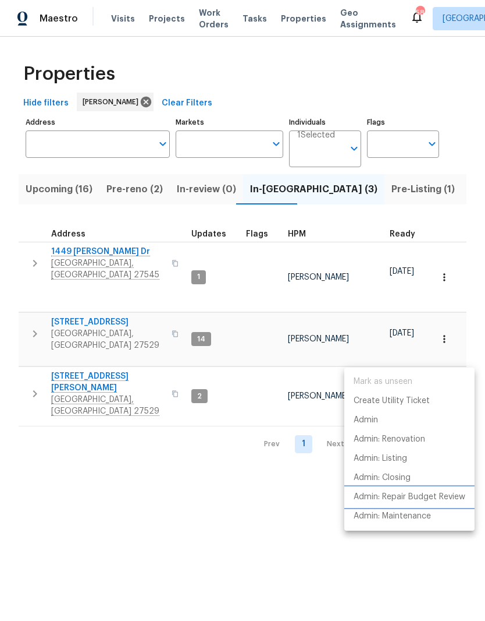
click at [453, 494] on p "Admin: Repair Budget Review" at bounding box center [410, 497] width 112 height 12
click at [451, 499] on p "Admin: Repair Budget Review" at bounding box center [410, 497] width 112 height 12
